Goal: Task Accomplishment & Management: Manage account settings

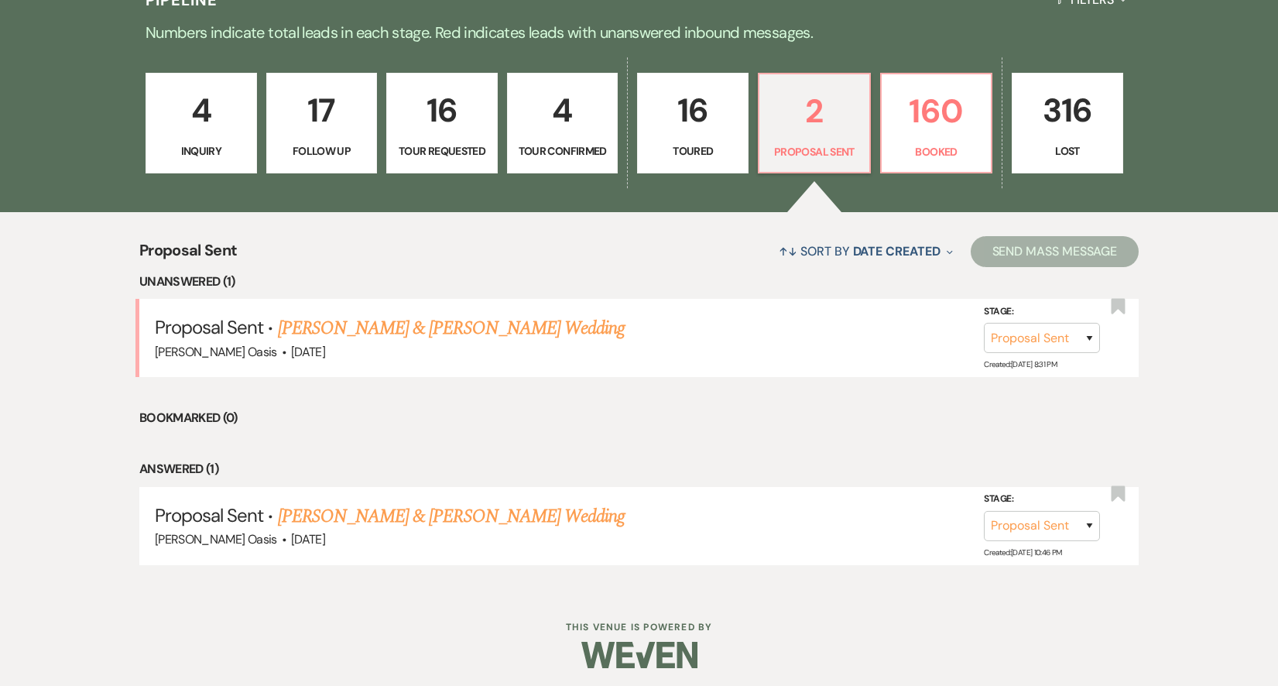
scroll to position [401, 0]
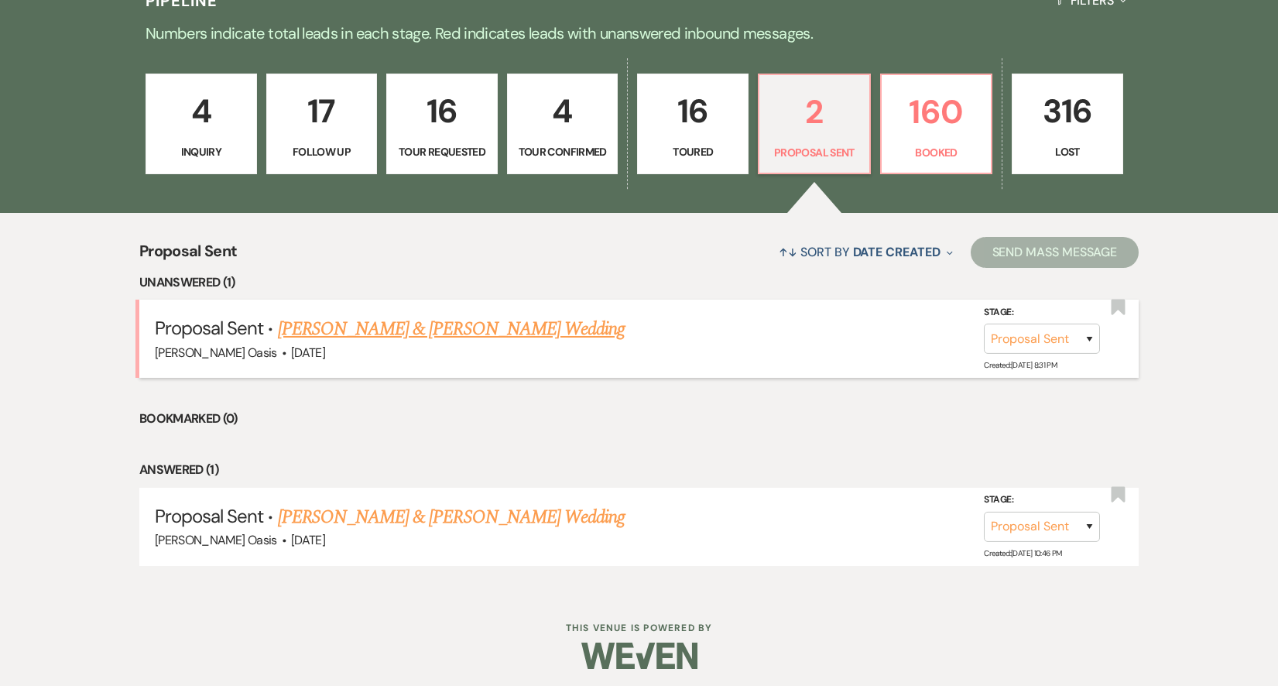
click at [549, 322] on link "[PERSON_NAME] & [PERSON_NAME] Wedding" at bounding box center [451, 329] width 347 height 28
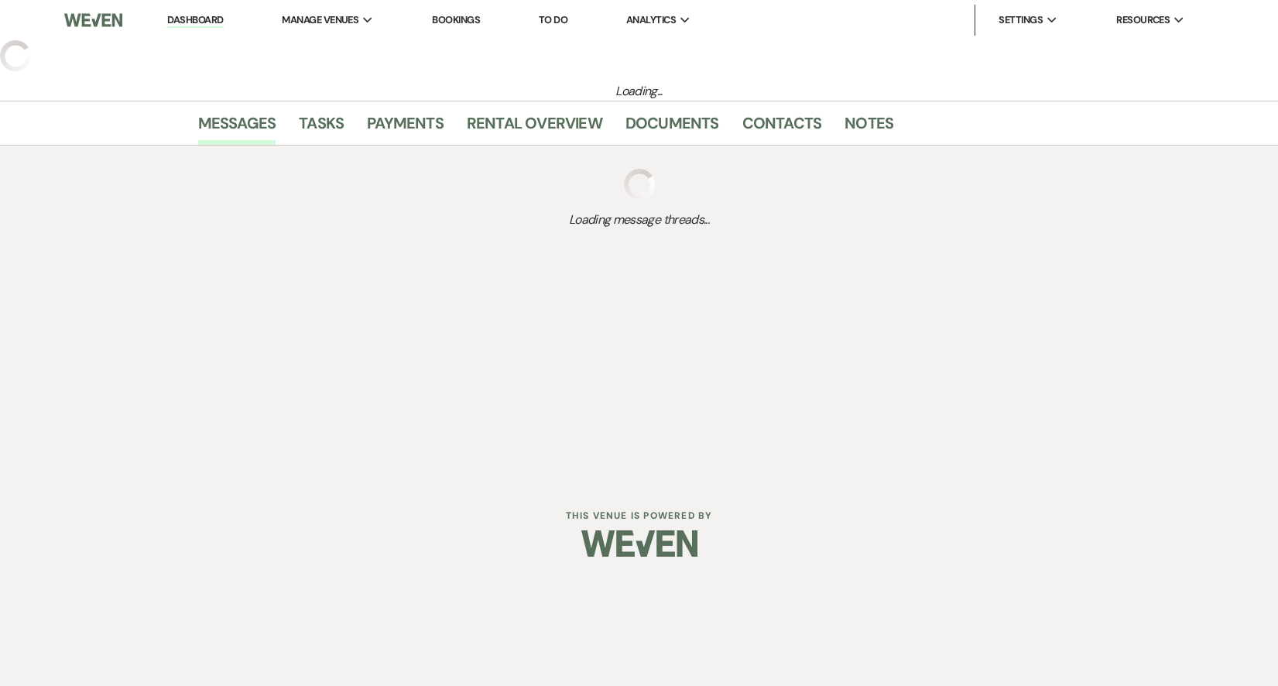
select select "6"
select select "5"
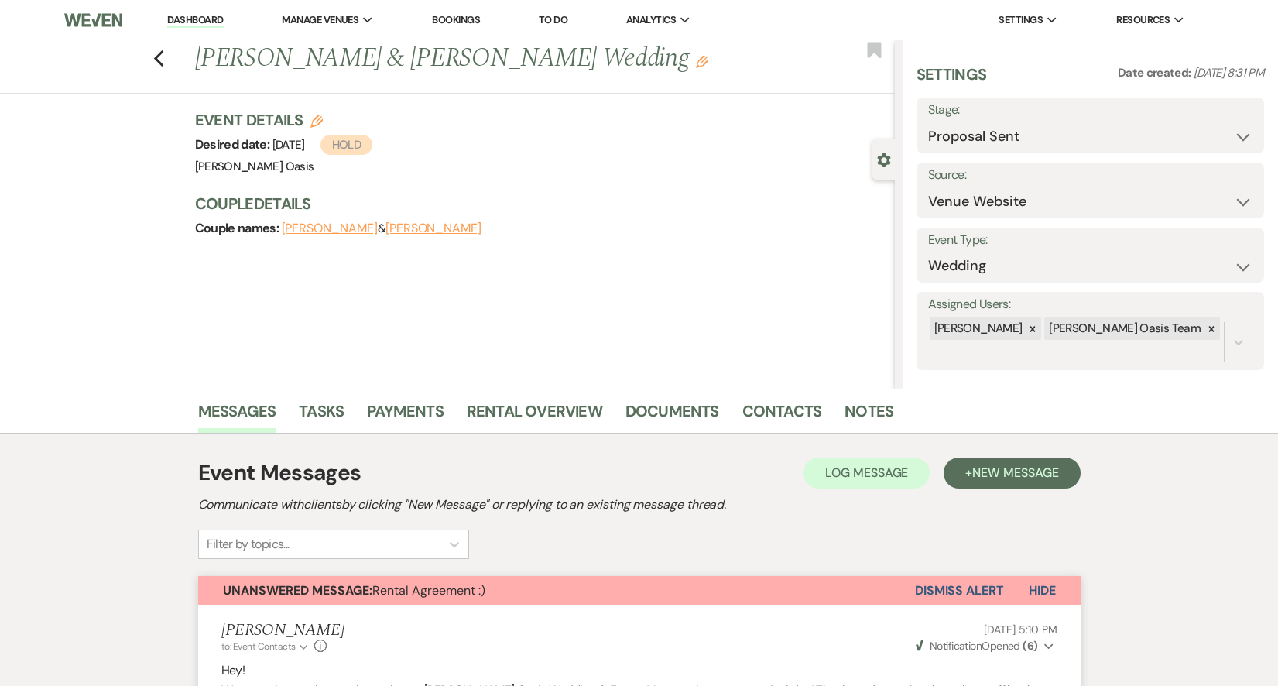
click at [183, 24] on link "Dashboard" at bounding box center [195, 20] width 56 height 15
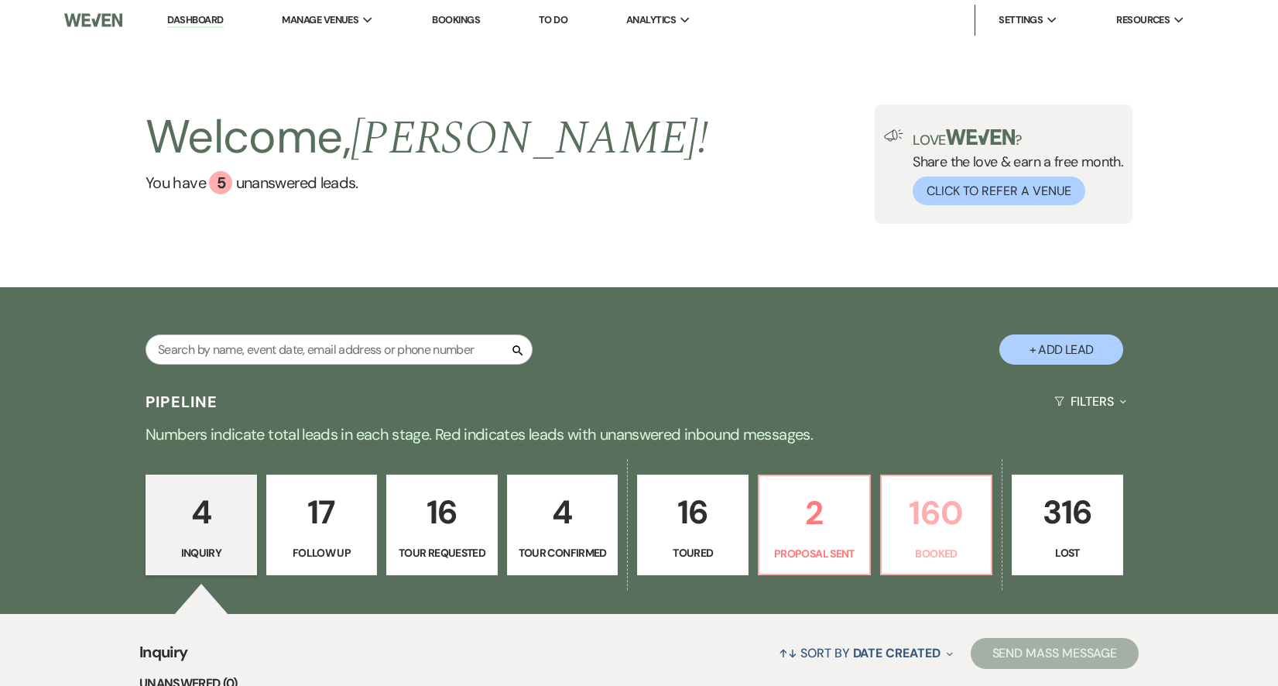
click at [927, 536] on p "160" at bounding box center [936, 513] width 91 height 52
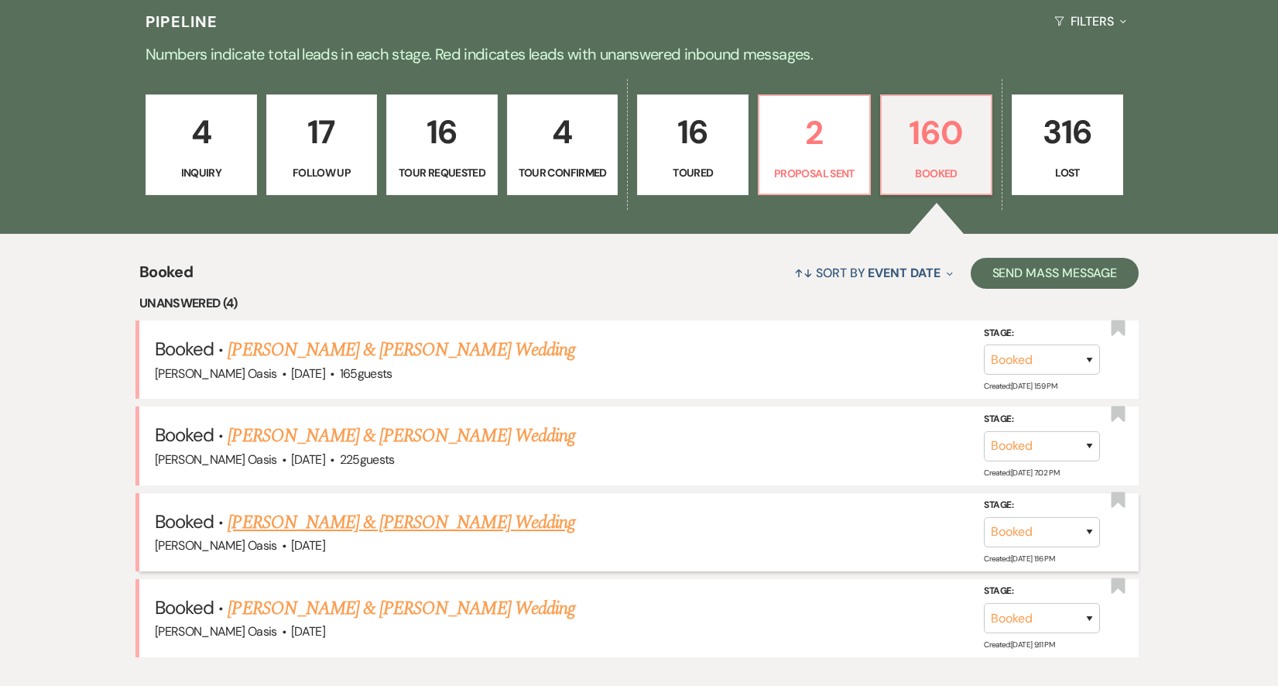
scroll to position [376, 0]
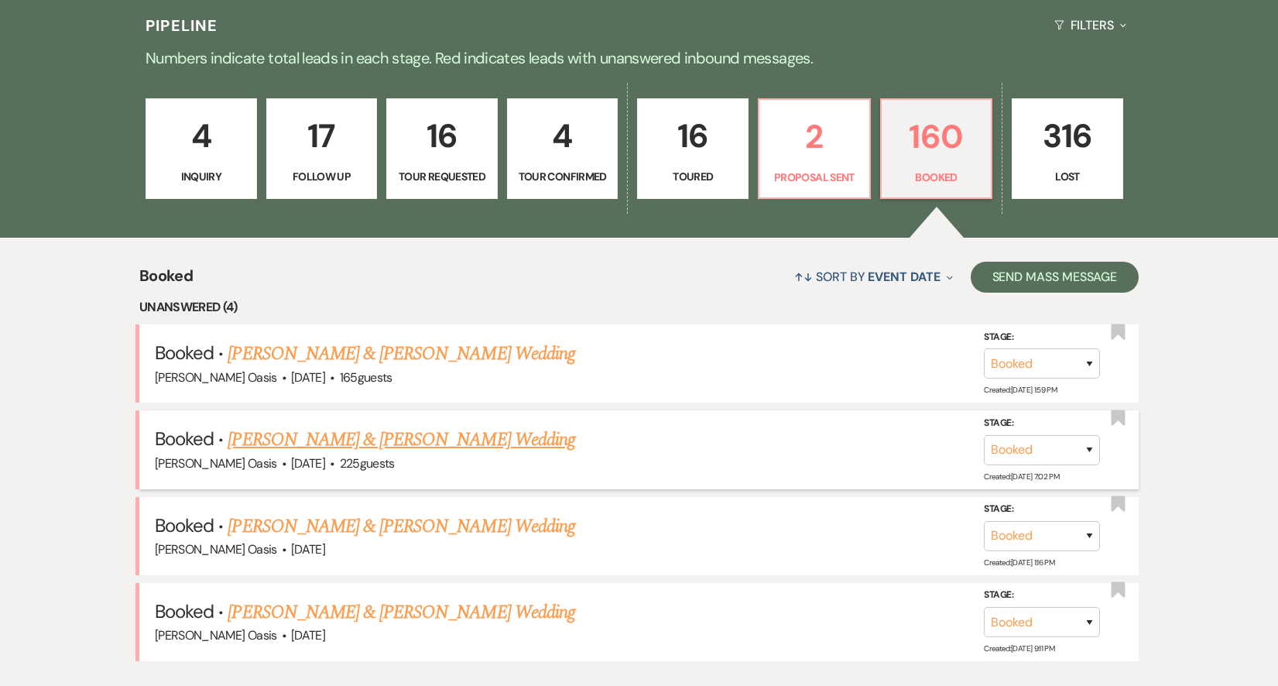
click at [245, 443] on link "[PERSON_NAME] & [PERSON_NAME] Wedding" at bounding box center [400, 440] width 347 height 28
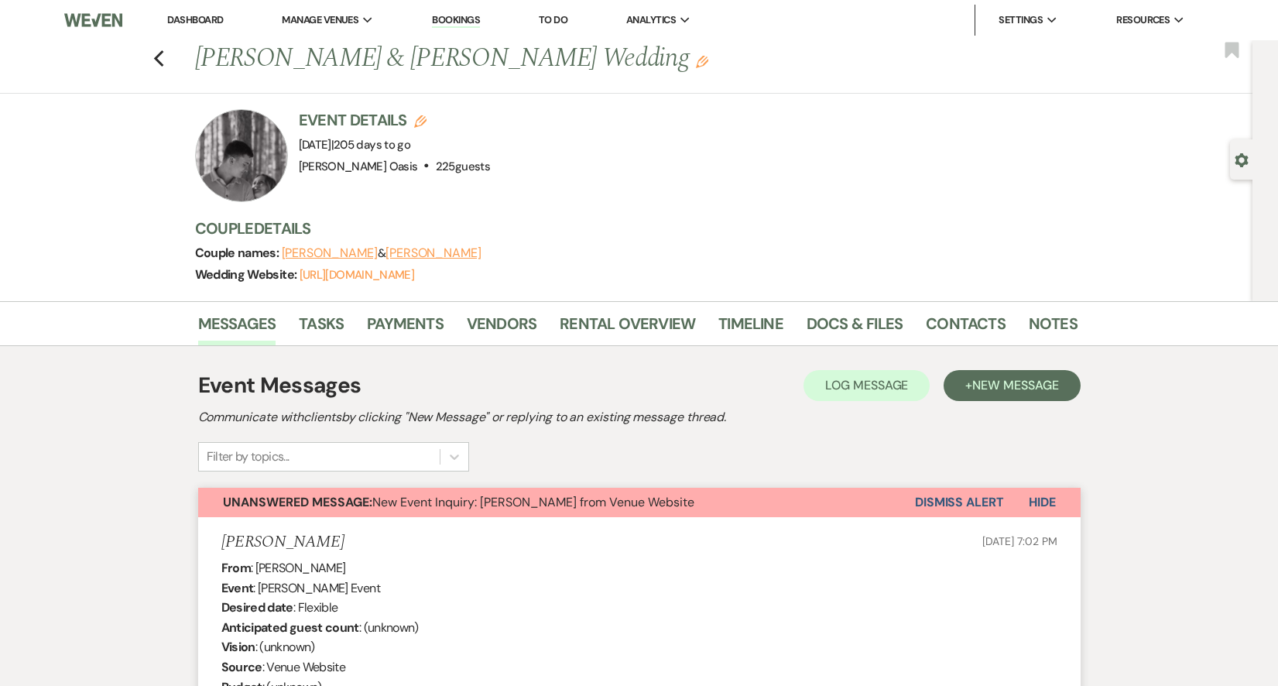
click at [189, 17] on link "Dashboard" at bounding box center [195, 19] width 56 height 13
